Goal: Navigation & Orientation: Find specific page/section

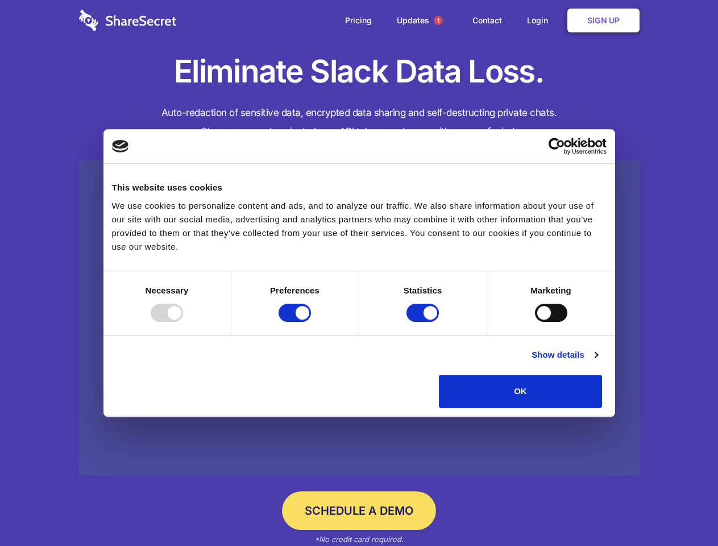
click at [183, 322] on div at bounding box center [167, 312] width 32 height 18
click at [311, 322] on input "Preferences" at bounding box center [294, 312] width 32 height 18
checkbox input "false"
click at [424, 322] on input "Statistics" at bounding box center [422, 312] width 32 height 18
checkbox input "false"
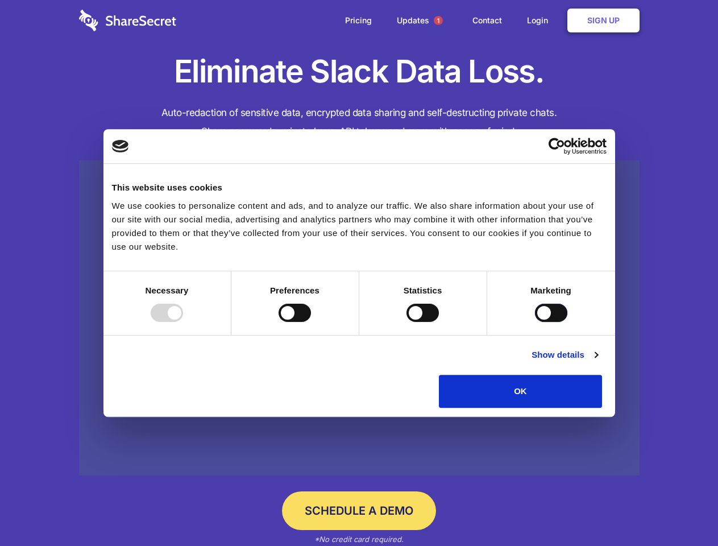
click at [535, 322] on input "Marketing" at bounding box center [551, 312] width 32 height 18
checkbox input "true"
click at [597, 361] on link "Show details" at bounding box center [564, 355] width 66 height 14
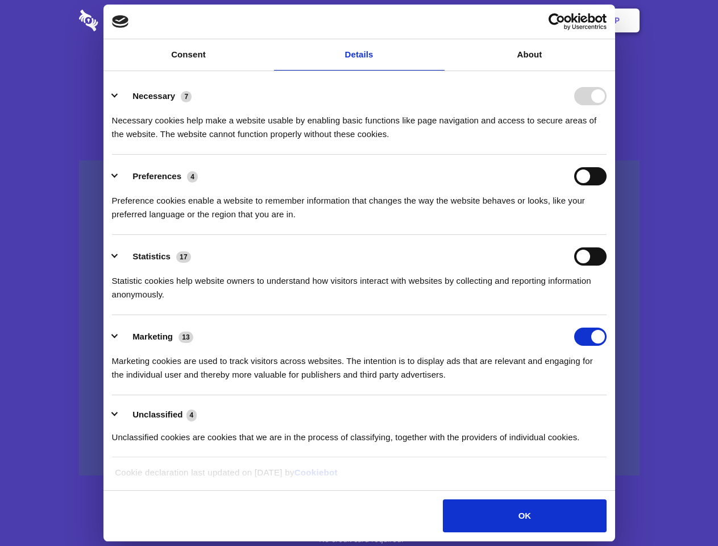
click at [606, 155] on li "Necessary 7 Necessary cookies help make a website usable by enabling basic func…" at bounding box center [359, 114] width 494 height 80
click at [438, 20] on span "1" at bounding box center [438, 20] width 9 height 9
